Goal: Task Accomplishment & Management: Complete application form

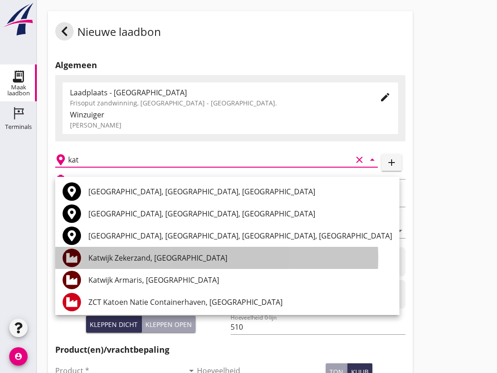
click at [174, 259] on div "Katwijk Zekerzand, [GEOGRAPHIC_DATA]" at bounding box center [240, 257] width 304 height 11
type input "Katwijk Zekerzand, [GEOGRAPHIC_DATA]"
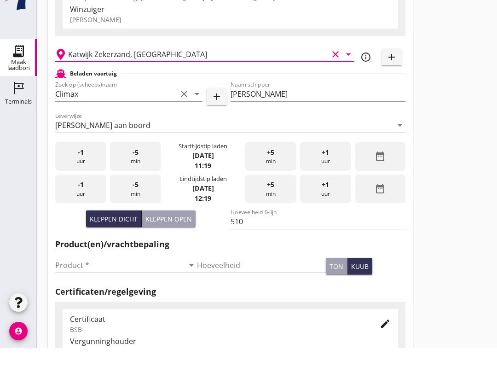
scroll to position [87, 0]
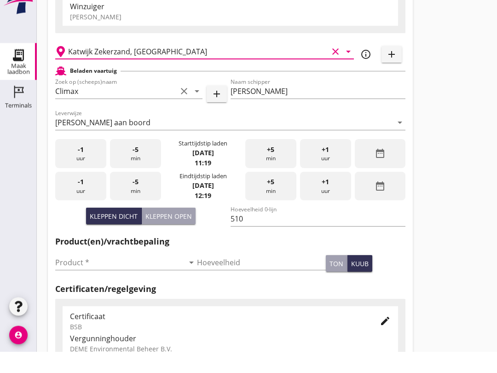
click at [85, 277] on input "Product *" at bounding box center [119, 284] width 129 height 15
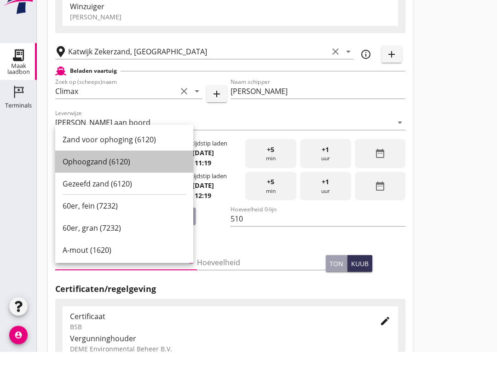
click at [130, 172] on div "Ophoogzand (6120)" at bounding box center [124, 183] width 123 height 22
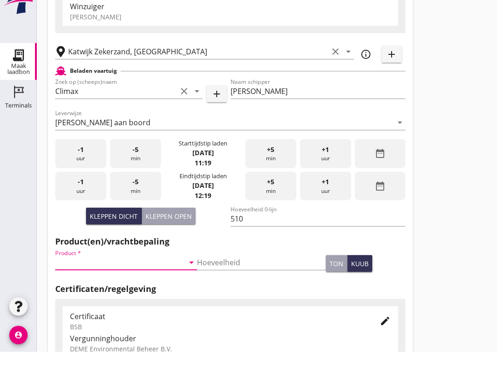
type input "Ophoogzand (6120)"
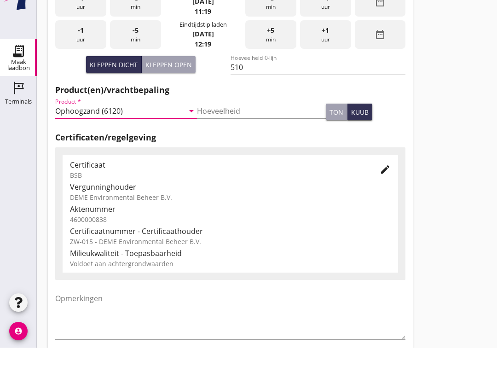
scroll to position [293, 0]
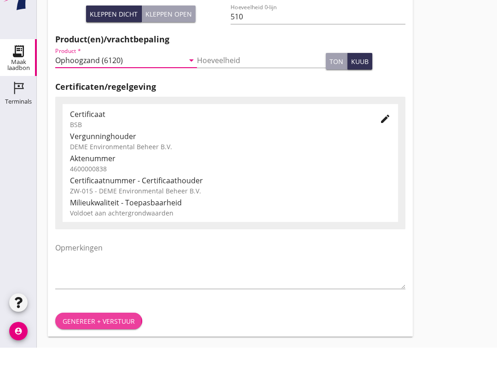
click at [109, 341] on div "Genereer + verstuur" at bounding box center [99, 346] width 72 height 10
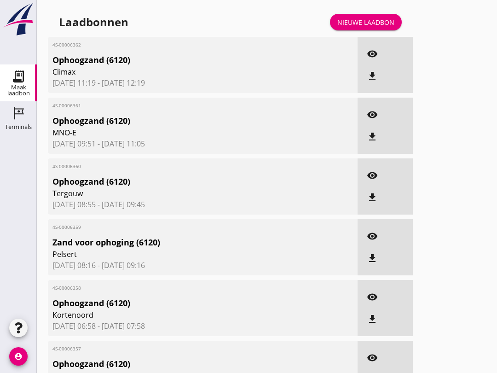
click at [376, 23] on link "Nieuwe laadbon" at bounding box center [366, 22] width 72 height 17
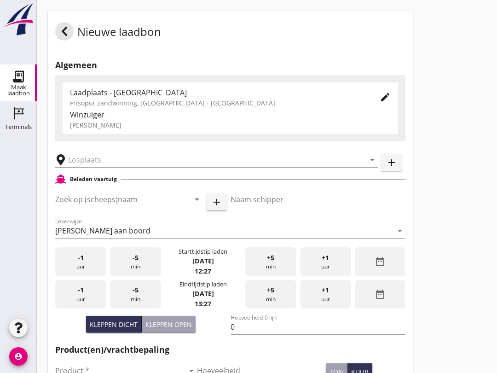
click at [112, 235] on div "[PERSON_NAME] aan boord" at bounding box center [102, 230] width 95 height 8
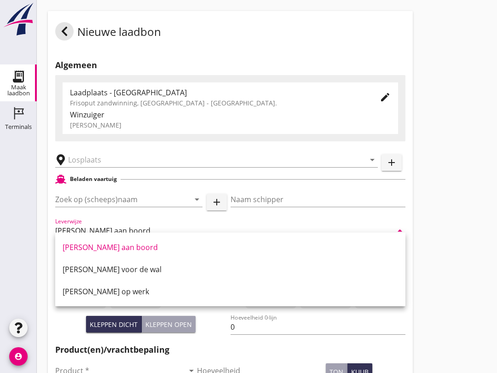
click at [113, 207] on input "Zoek op (scheeps)naam" at bounding box center [115, 199] width 121 height 15
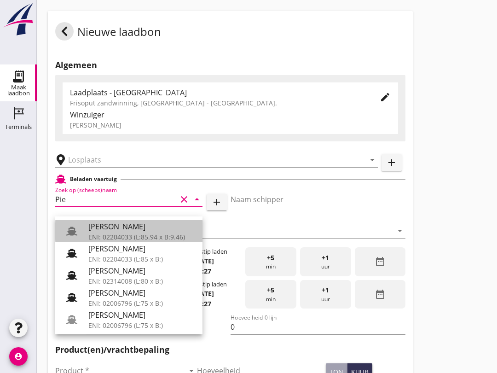
click at [127, 226] on div "[PERSON_NAME]" at bounding box center [141, 226] width 107 height 11
type input "[PERSON_NAME]"
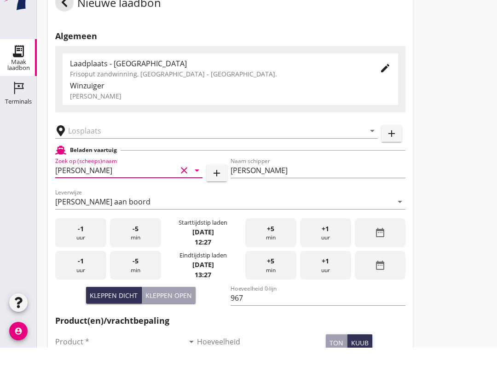
scroll to position [41, 0]
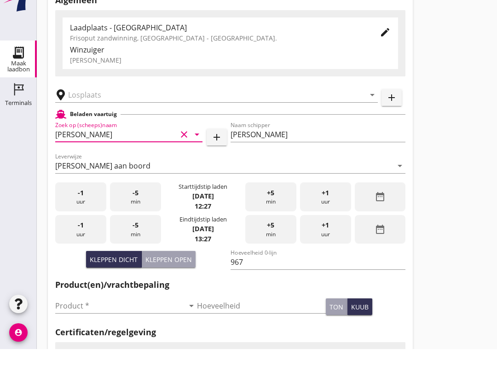
click at [179, 275] on button "Kleppen open" at bounding box center [169, 283] width 54 height 17
type input "793"
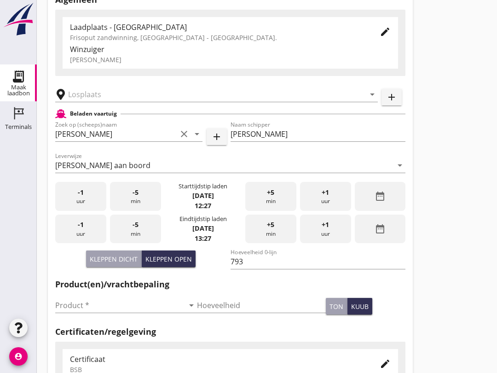
click at [127, 102] on input "text" at bounding box center [210, 94] width 284 height 15
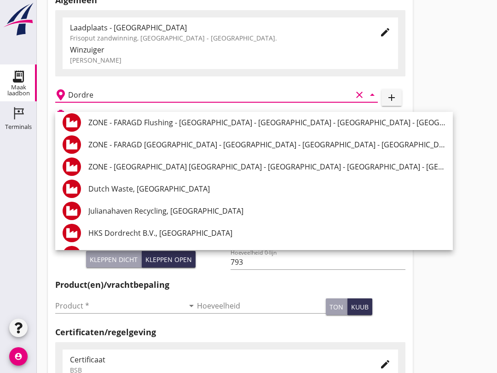
scroll to position [1132, 0]
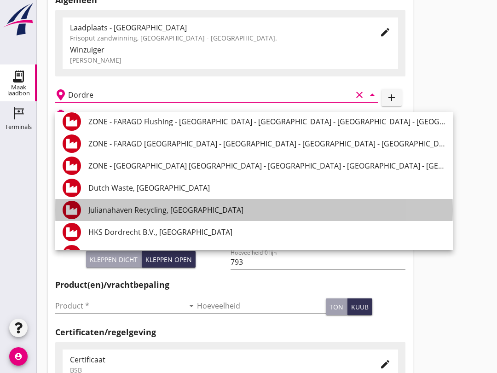
click at [190, 218] on div "Julianahaven Recycling, [GEOGRAPHIC_DATA]" at bounding box center [266, 210] width 357 height 22
type input "Julianahaven Recycling, [GEOGRAPHIC_DATA]"
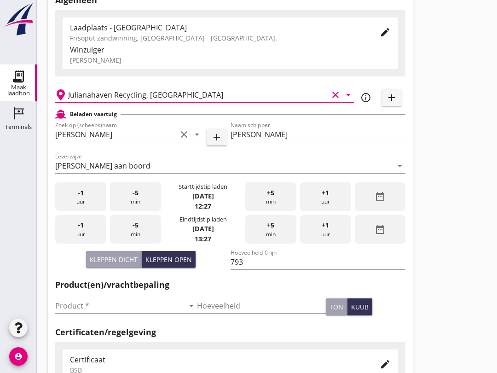
click at [116, 306] on input "Product *" at bounding box center [119, 305] width 129 height 15
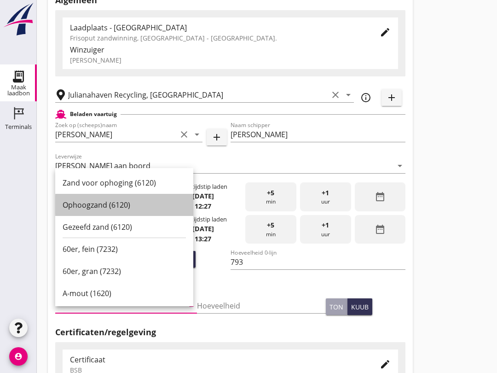
click at [117, 203] on div "Ophoogzand (6120)" at bounding box center [124, 204] width 123 height 11
type input "Ophoogzand (6120)"
